Goal: Transaction & Acquisition: Download file/media

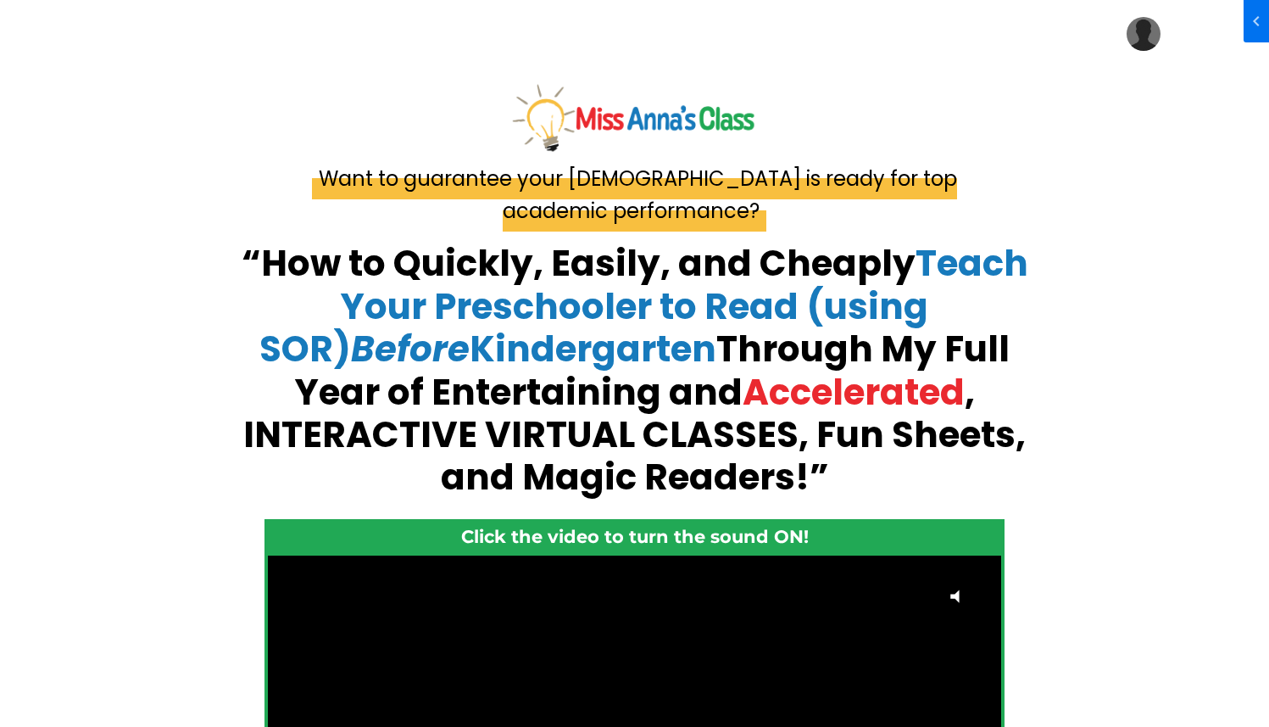
click at [1162, 37] on div "My Library Settings Log Out" at bounding box center [635, 34] width 1136 height 34
click at [1146, 35] on img at bounding box center [1144, 34] width 34 height 34
click at [1129, 81] on link "My Library" at bounding box center [1093, 85] width 170 height 38
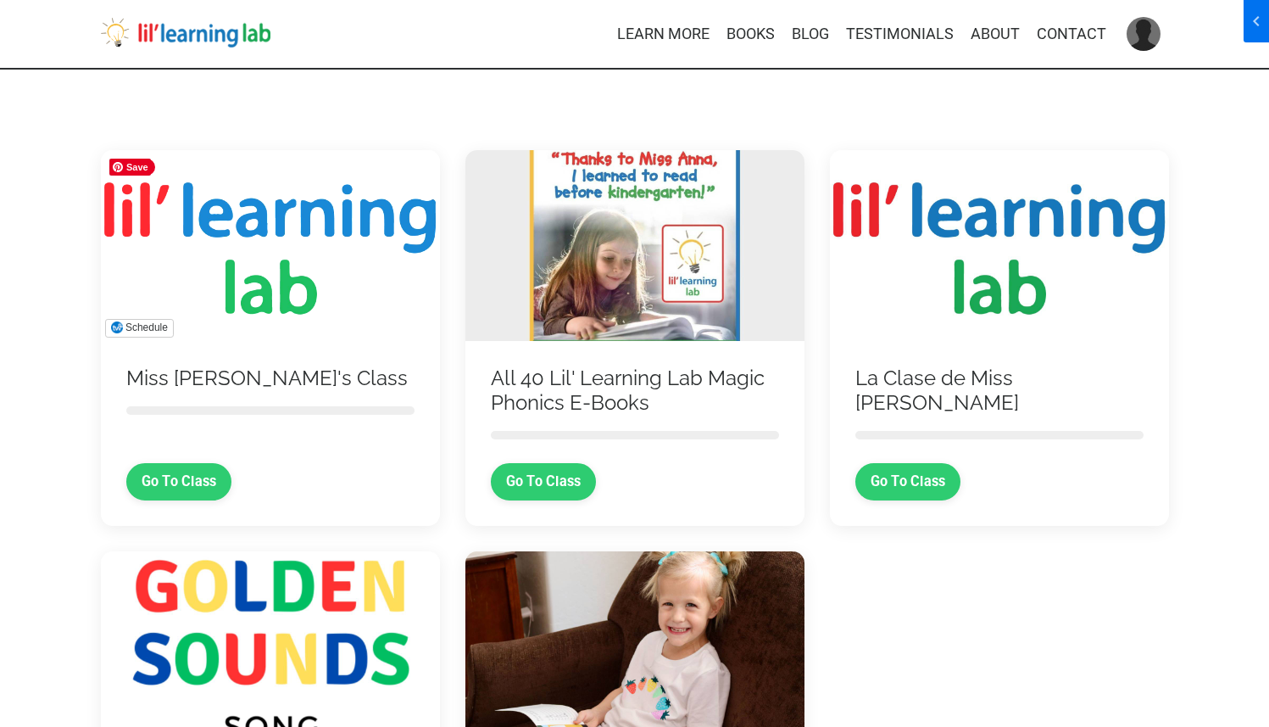
click at [302, 208] on img at bounding box center [270, 245] width 339 height 191
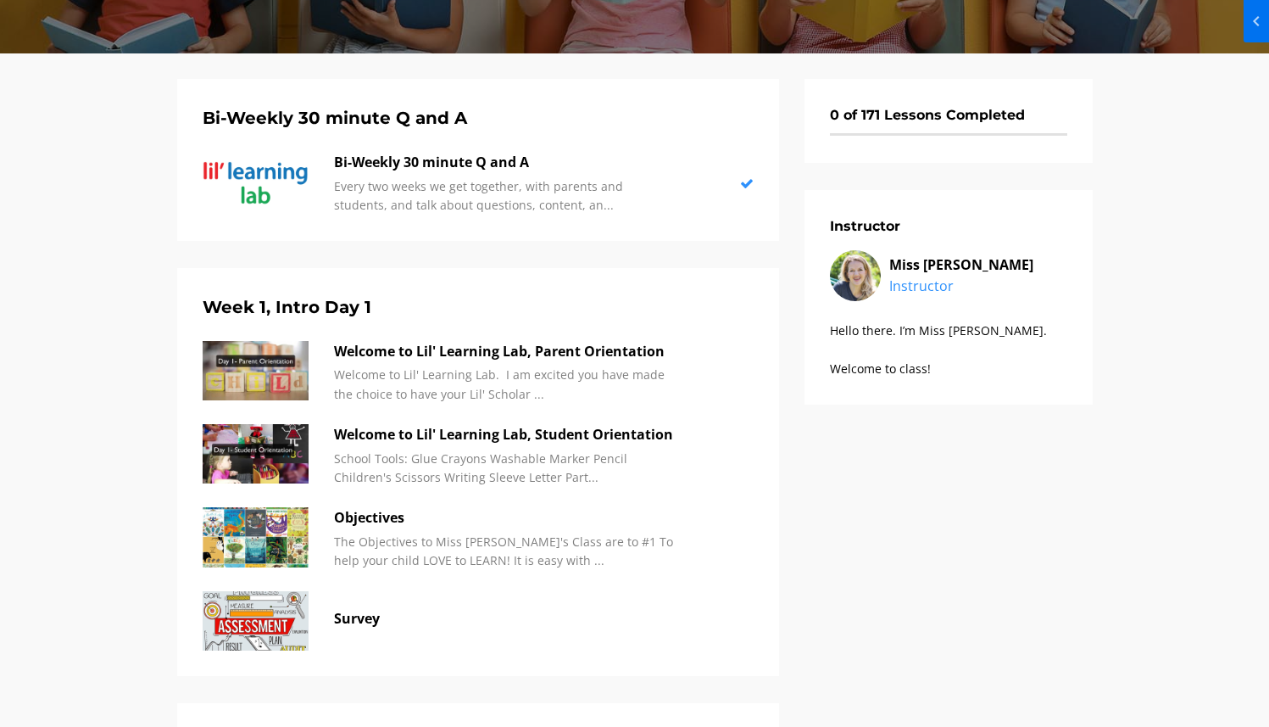
scroll to position [363, 0]
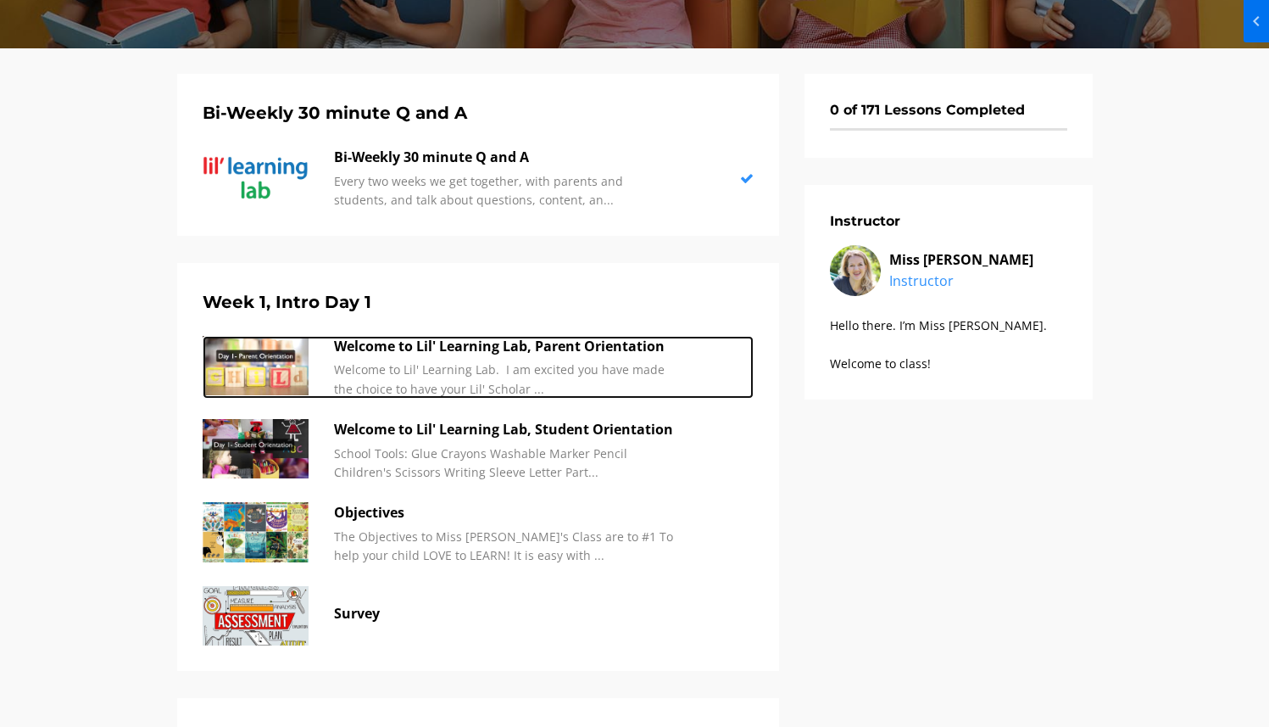
click at [576, 370] on p "Welcome to Lil' Learning Lab. I am excited you have made the choice to have you…" at bounding box center [503, 379] width 339 height 38
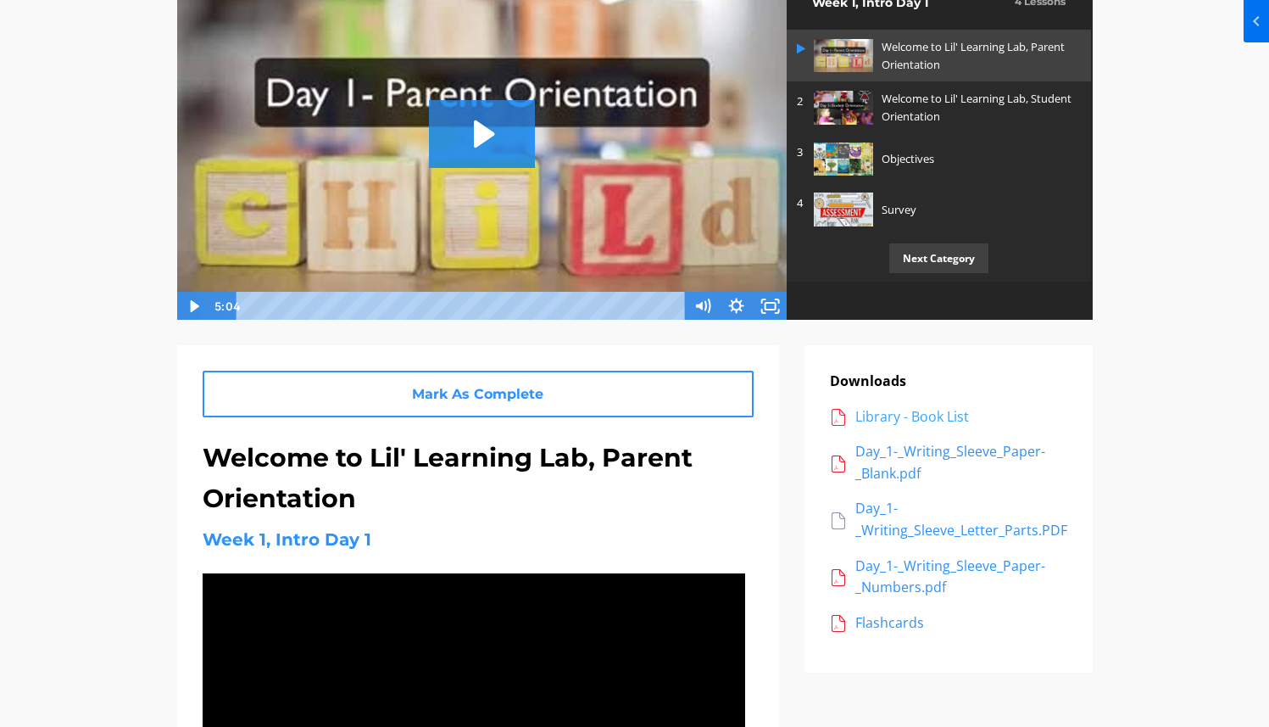
scroll to position [202, 0]
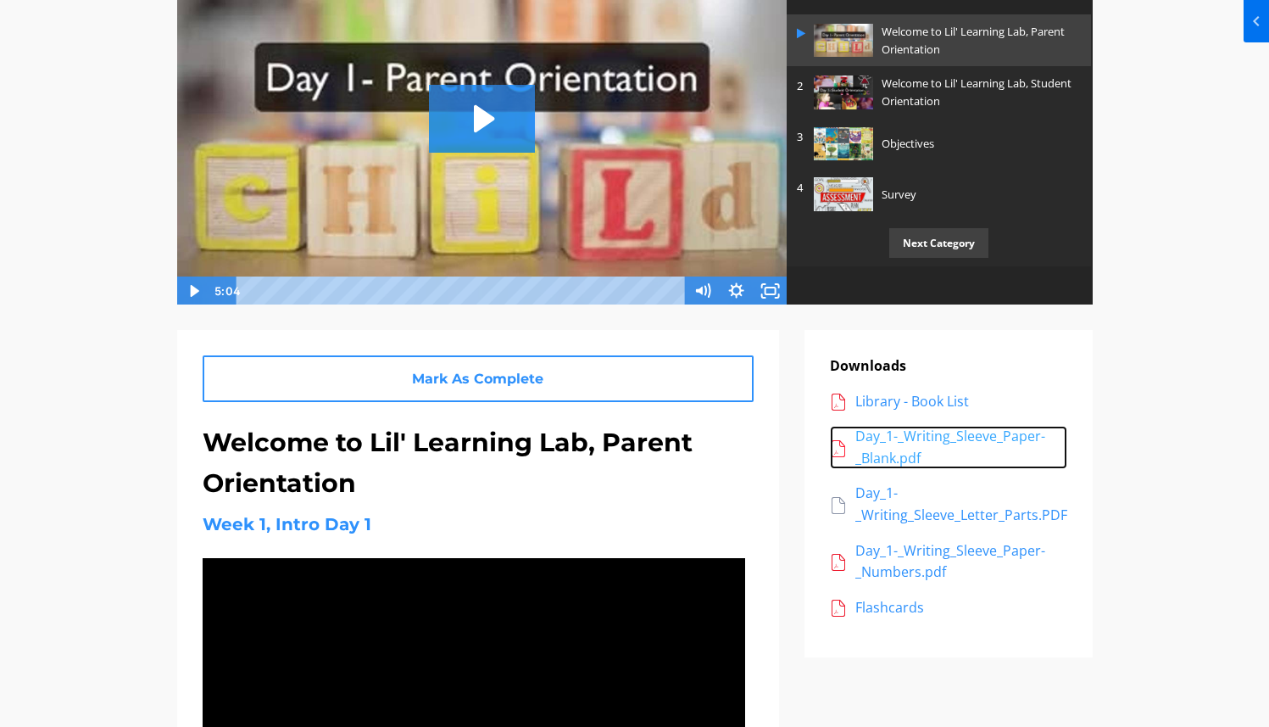
click at [944, 439] on div "Day_1-_Writing_Sleeve_Paper-_Blank.pdf" at bounding box center [961, 447] width 212 height 43
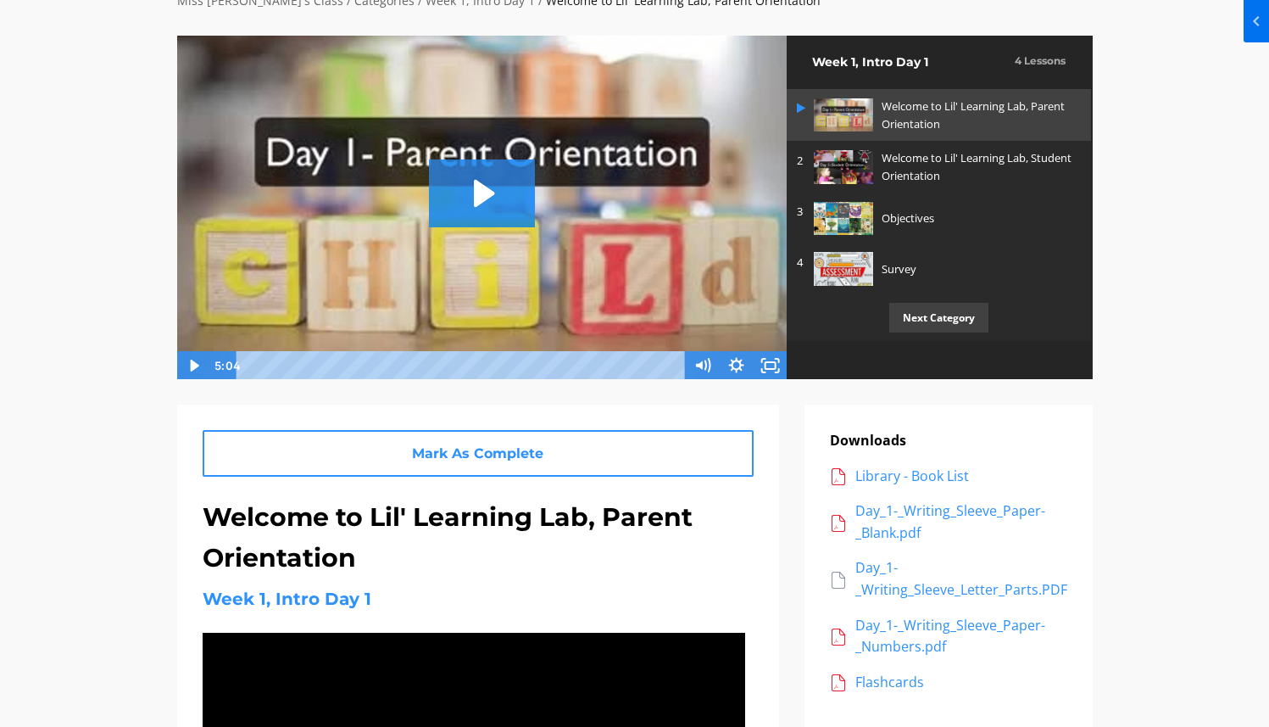
scroll to position [132, 0]
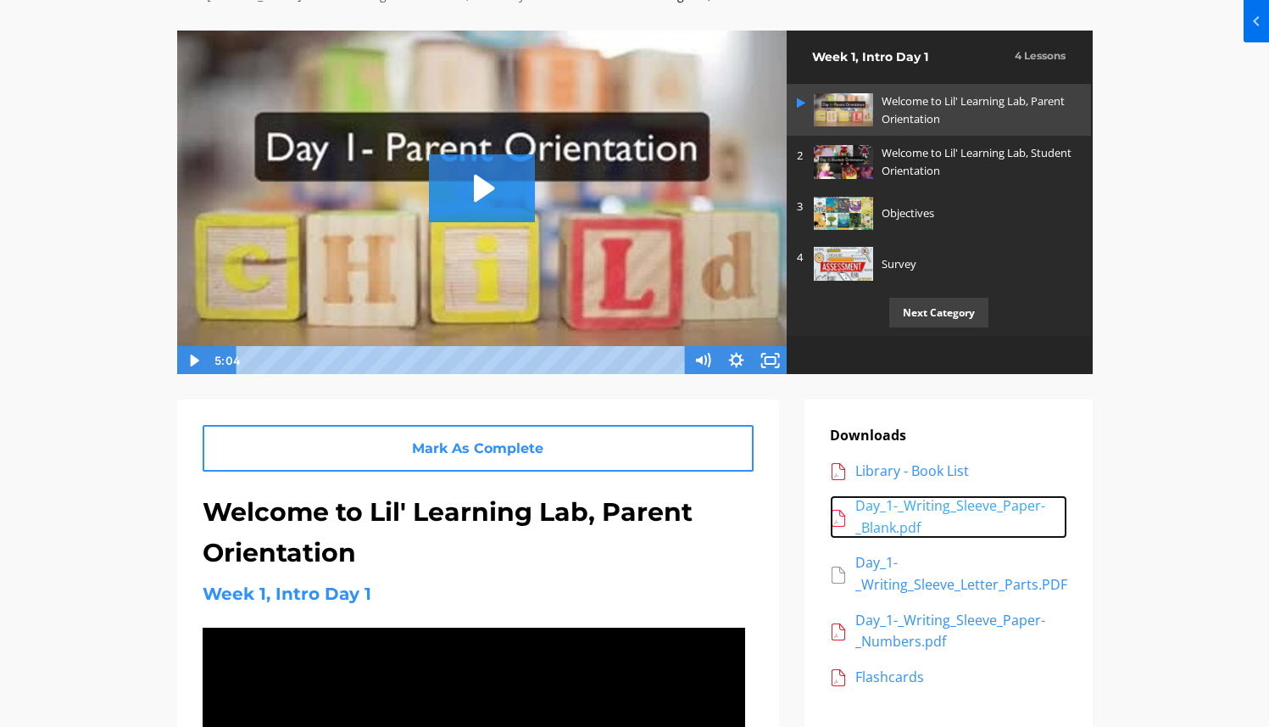
click at [923, 504] on div "Day_1-_Writing_Sleeve_Paper-_Blank.pdf" at bounding box center [961, 516] width 212 height 43
